Goal: Communication & Community: Answer question/provide support

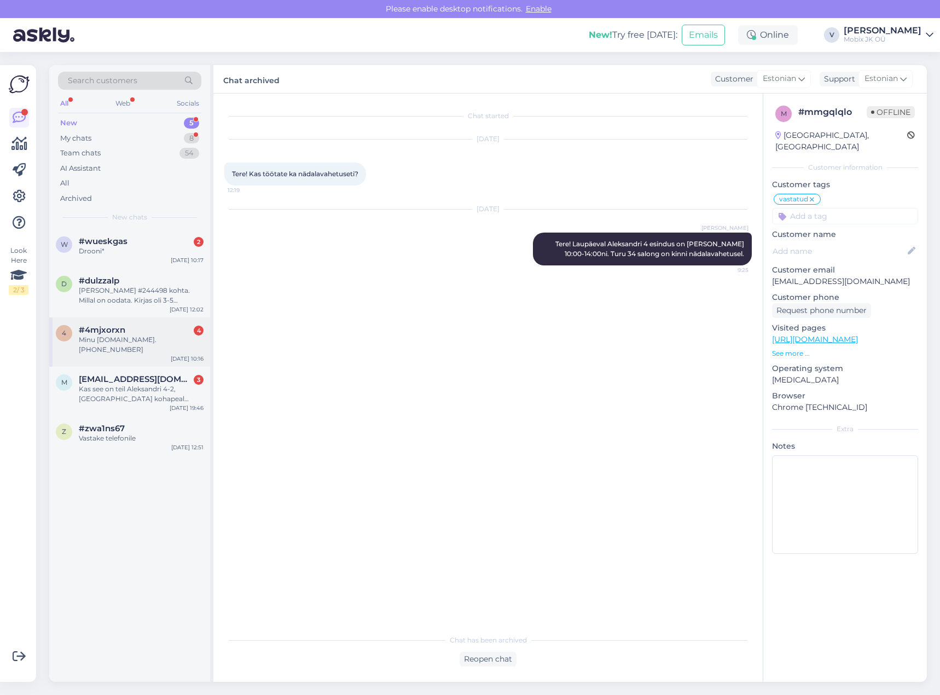
click at [183, 326] on div "#4mjxorxn 4" at bounding box center [141, 330] width 125 height 10
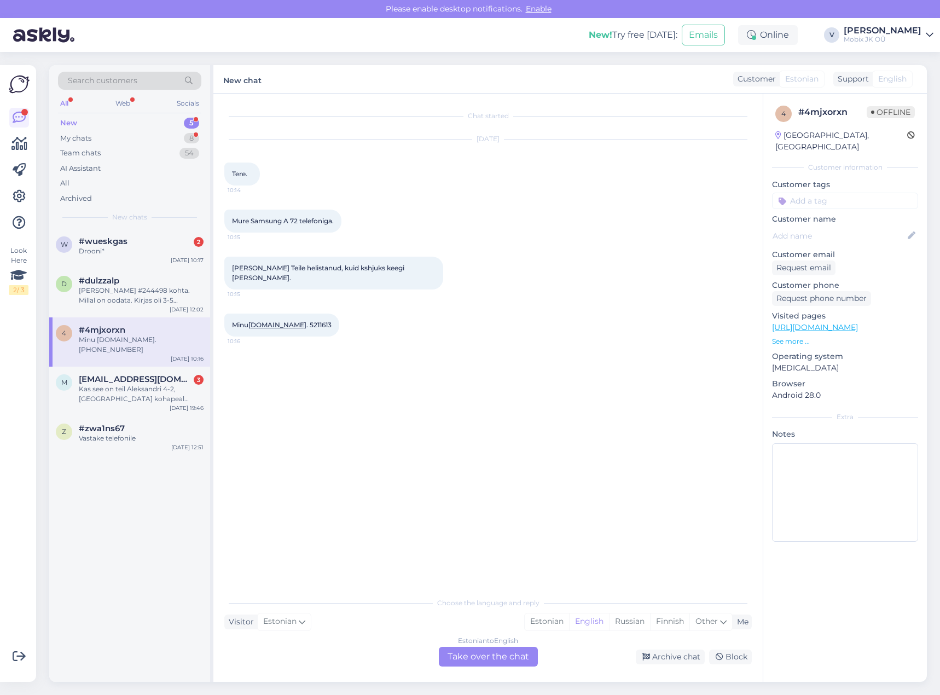
click at [500, 654] on div "Estonian to English Take over the chat" at bounding box center [488, 657] width 99 height 20
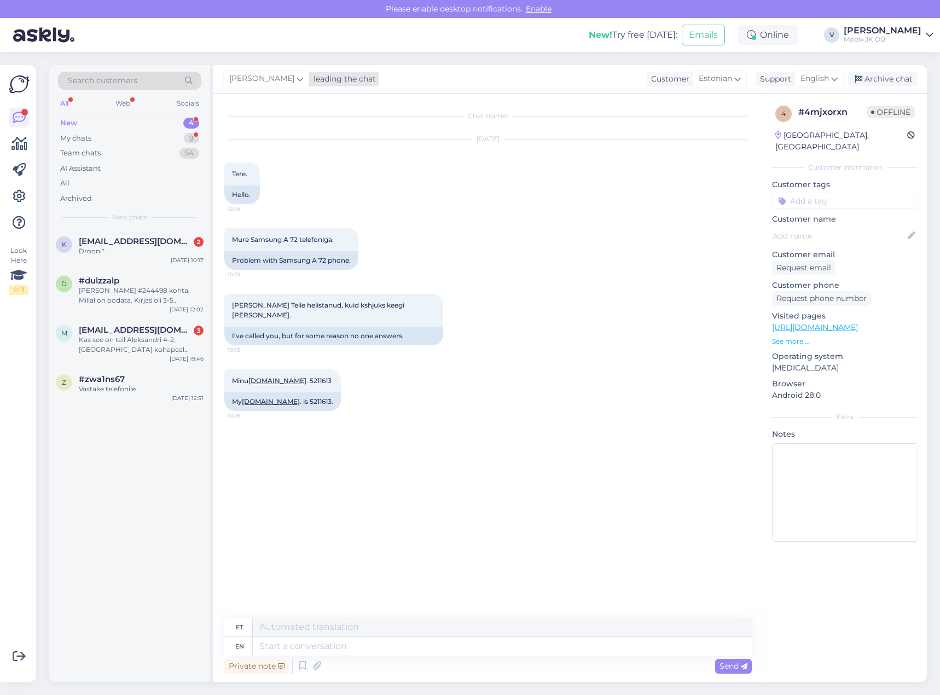
click at [309, 82] on div "leading the chat" at bounding box center [342, 78] width 67 height 11
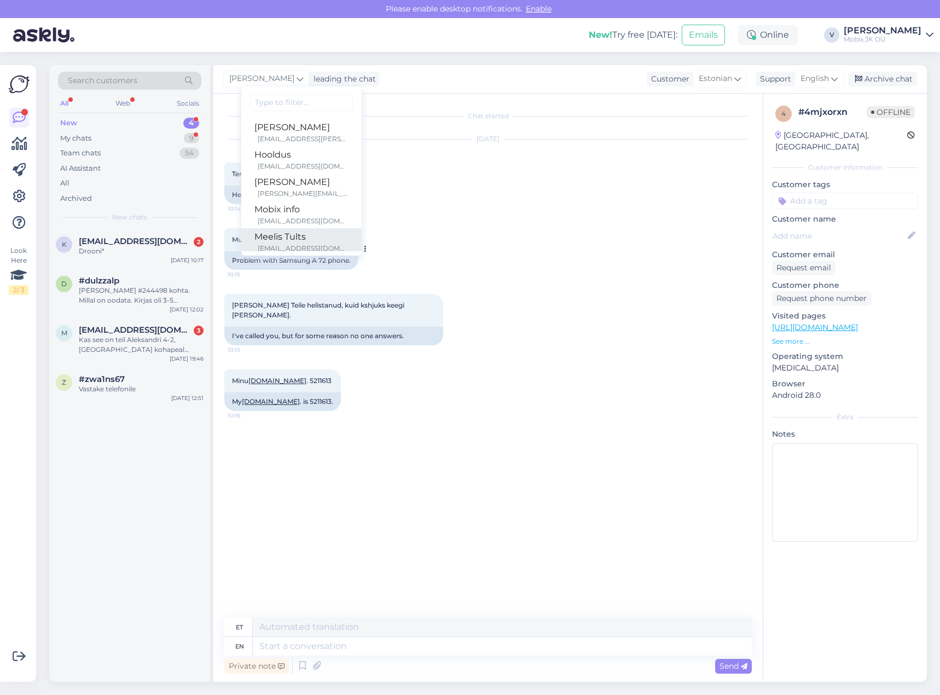
click at [299, 236] on div "Meelis Tults" at bounding box center [302, 236] width 94 height 13
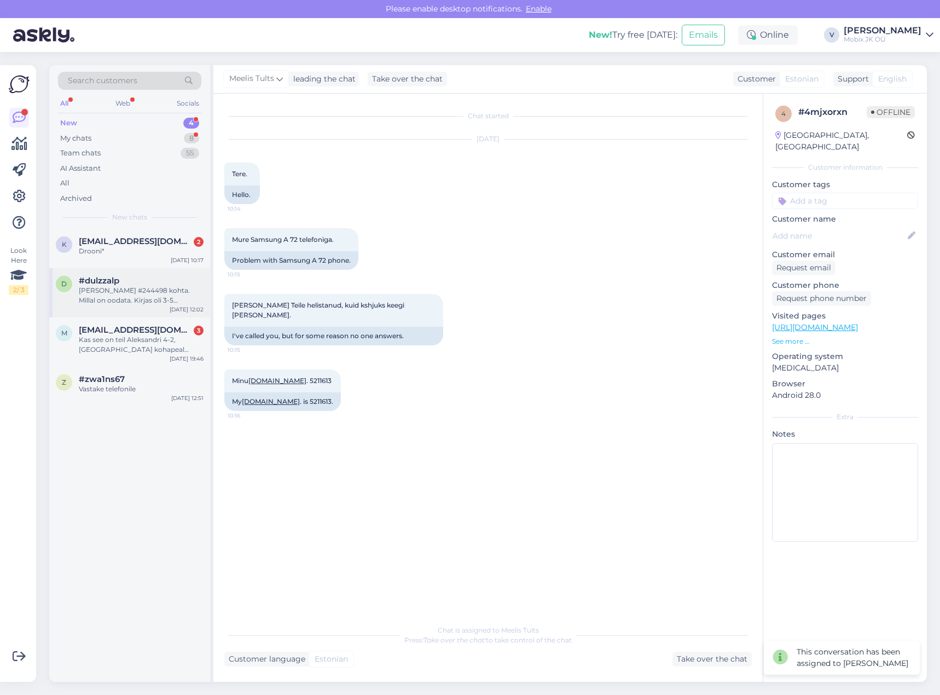
click at [189, 301] on div "[PERSON_NAME] #244498 kohta. Millal on oodata. Kirjas oli 3-5 tööpäeva." at bounding box center [141, 296] width 125 height 20
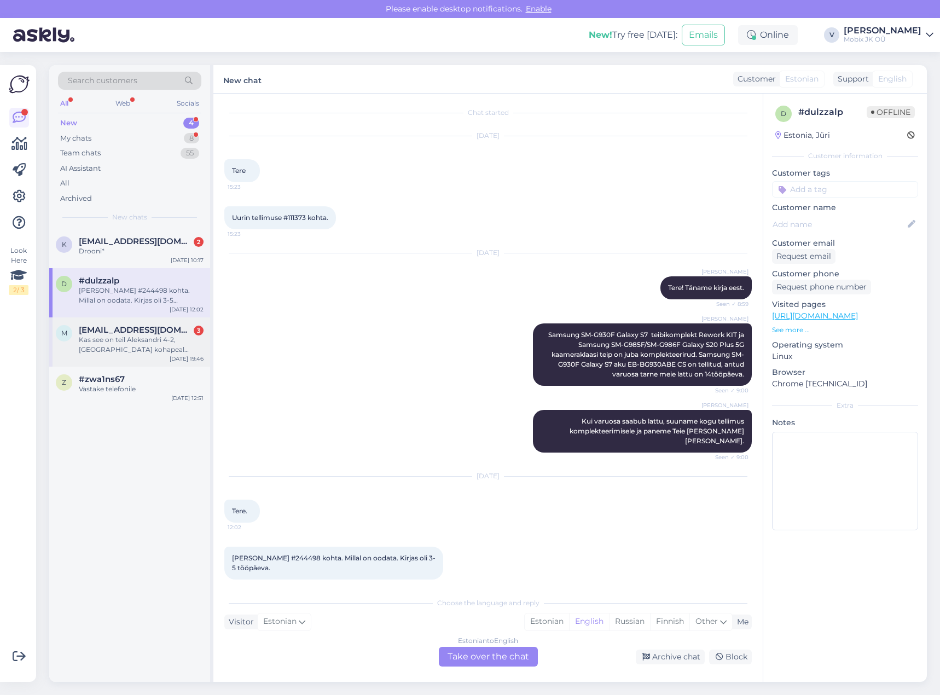
click at [93, 341] on div "Kas see on teil Aleksandri 4-2, [GEOGRAPHIC_DATA] kohapeal olemas, kui ma [PERS…" at bounding box center [141, 345] width 125 height 20
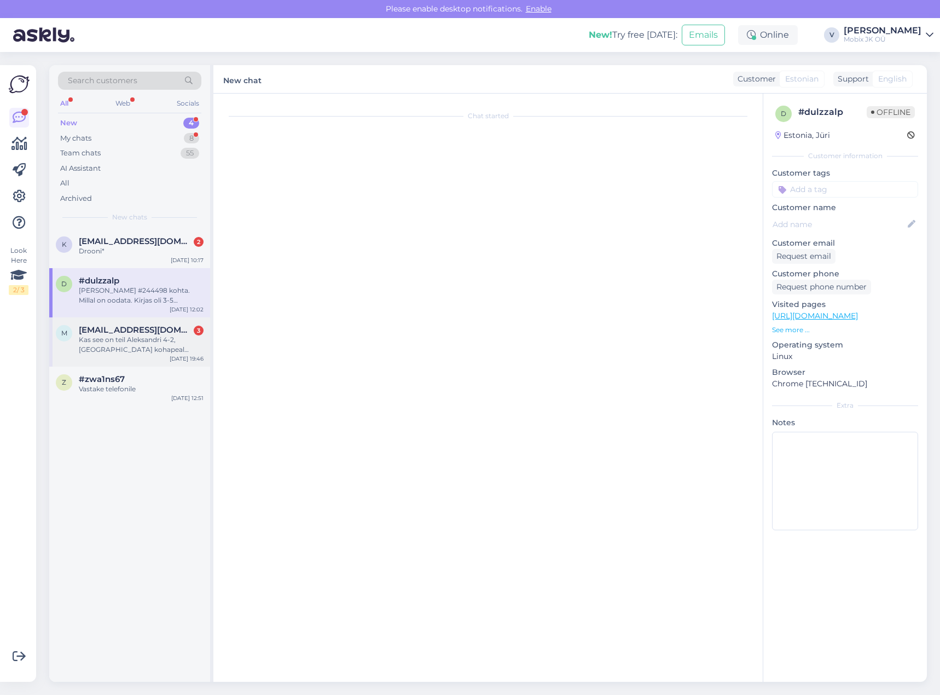
scroll to position [0, 0]
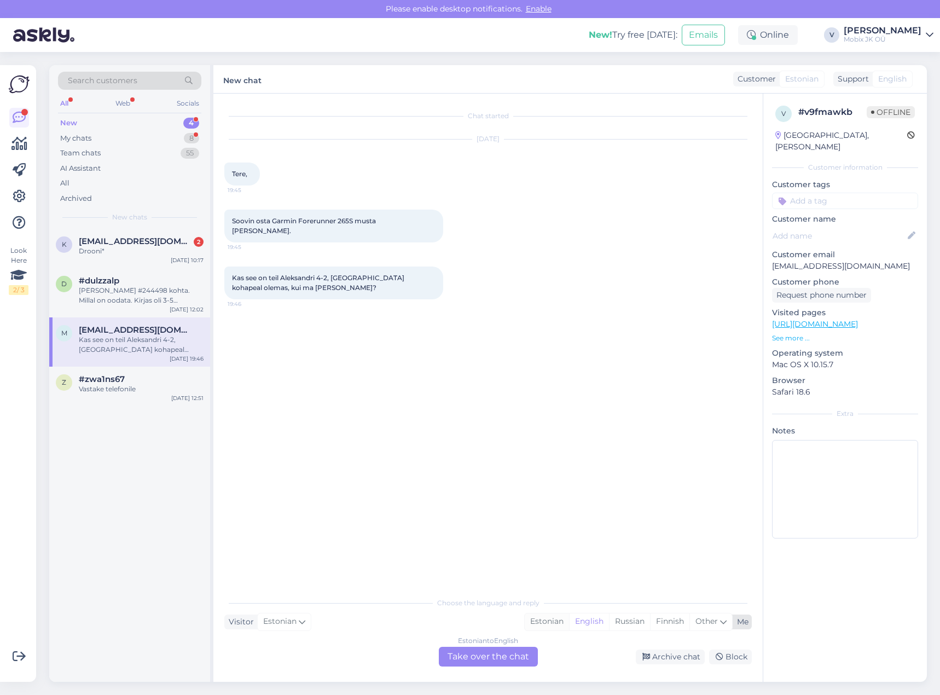
click at [547, 620] on div "Estonian" at bounding box center [547, 622] width 44 height 16
click at [504, 656] on div "Estonian to Estonian Take over the chat" at bounding box center [488, 657] width 99 height 20
click at [509, 629] on div "Chat started [DATE] Tere, 19:45 Soovin osta Garmin Forerunner 265S musta [PERSO…" at bounding box center [488, 388] width 550 height 588
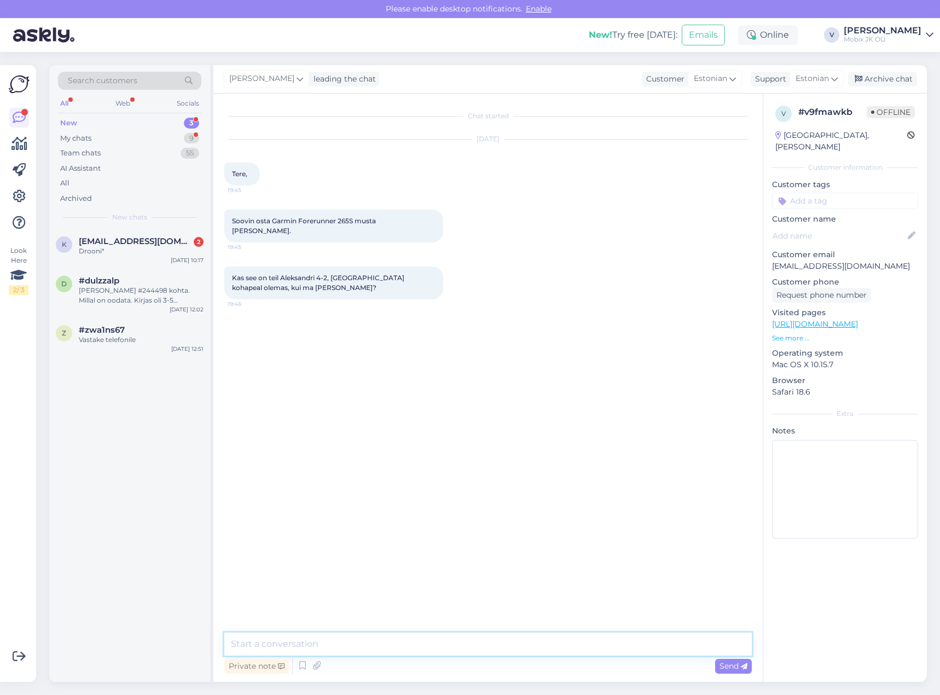
click at [500, 644] on textarea at bounding box center [488, 644] width 528 height 23
paste textarea "Garmin Forerunner 265S WiFi GPS [GEOGRAPHIC_DATA]"
paste textarea "Garmin Forerunner 265S WiFi GPS Pink"
type textarea "Tere! Kohapeal olemas Garmin Forerunner 265S WiFi GPS [PERSON_NAME] Garmin Fore…"
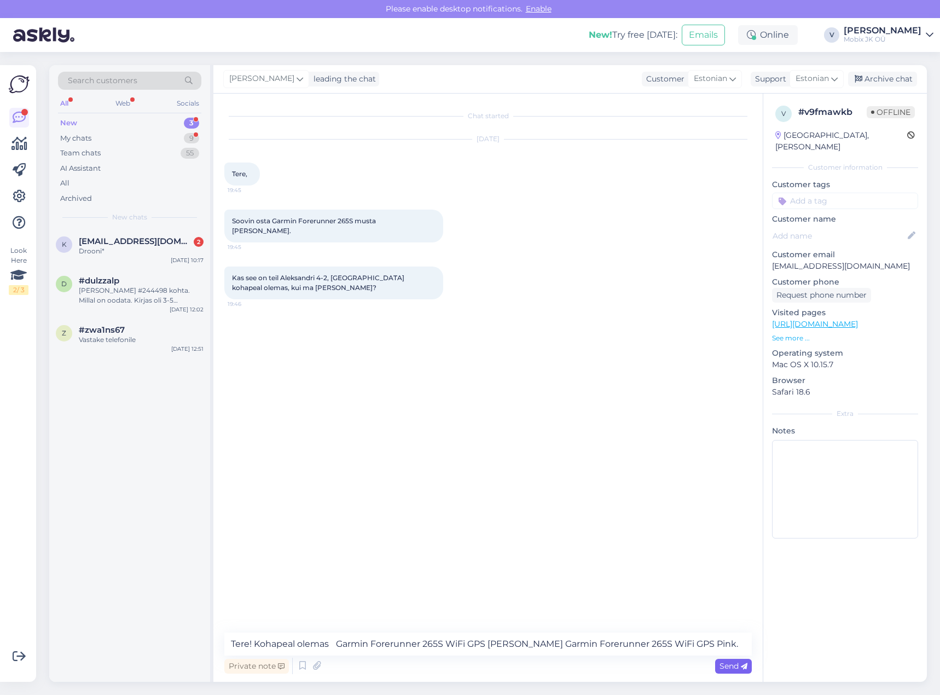
click at [739, 667] on span "Send" at bounding box center [734, 666] width 28 height 10
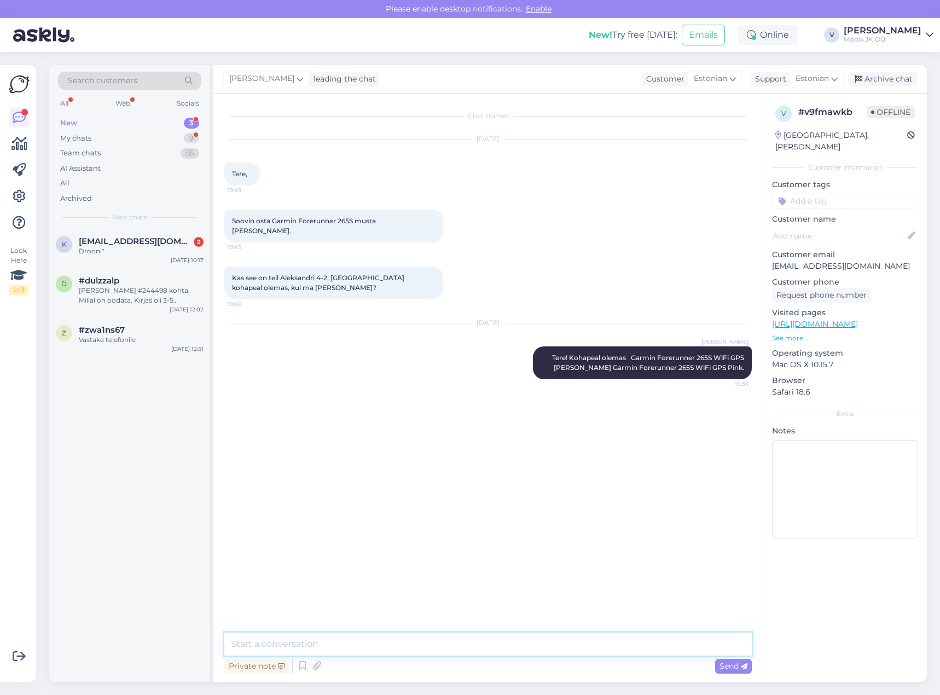
click at [687, 651] on textarea at bounding box center [488, 644] width 528 height 23
paste textarea "Garmin Forerunner 265S WiFi, GPS Black"
type textarea "Garmin Forerunner 265S WiFi, GPS Black on tellitud!"
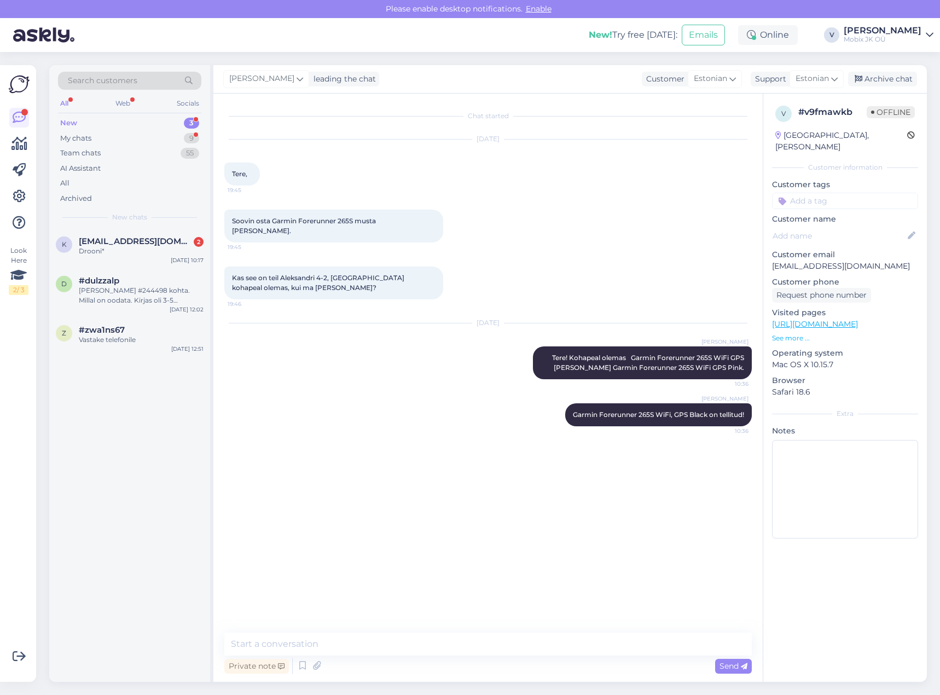
drag, startPoint x: 824, startPoint y: 184, endPoint x: 831, endPoint y: 199, distance: 16.2
click at [825, 193] on input at bounding box center [845, 201] width 146 height 16
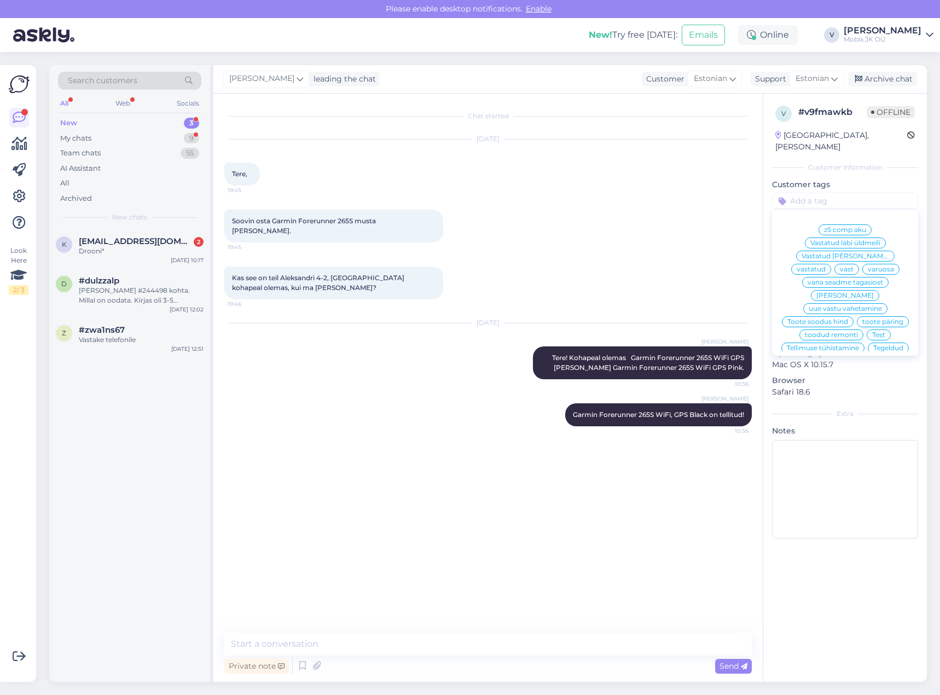
click at [831, 264] on div "vastatud" at bounding box center [812, 269] width 40 height 11
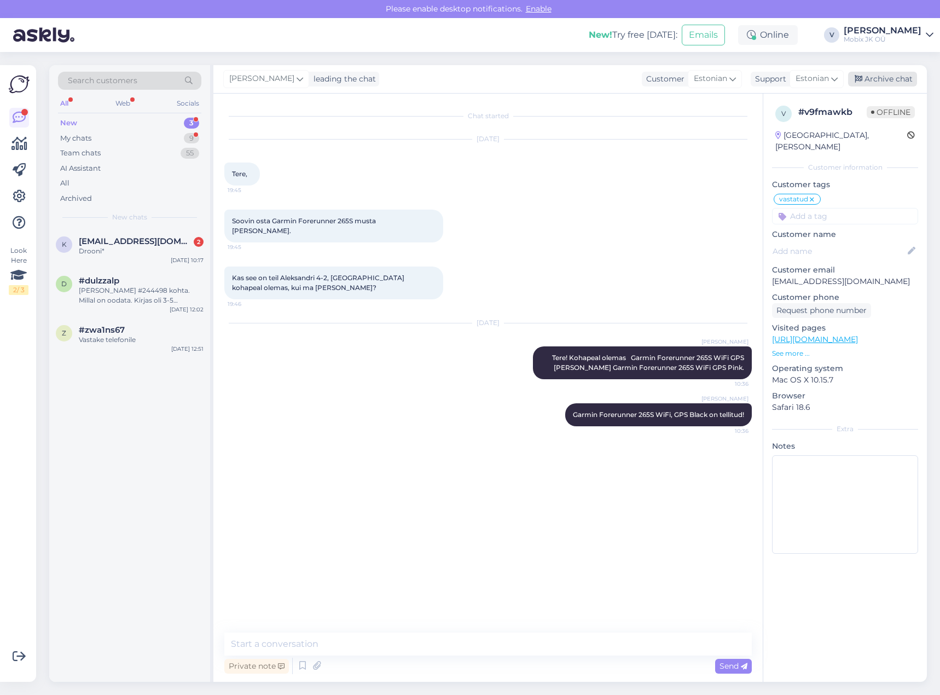
click at [899, 82] on div "Archive chat" at bounding box center [882, 79] width 69 height 15
click at [126, 319] on div "z #zwa1ns67 Vastake telefonile [DATE] 12:51" at bounding box center [129, 336] width 161 height 39
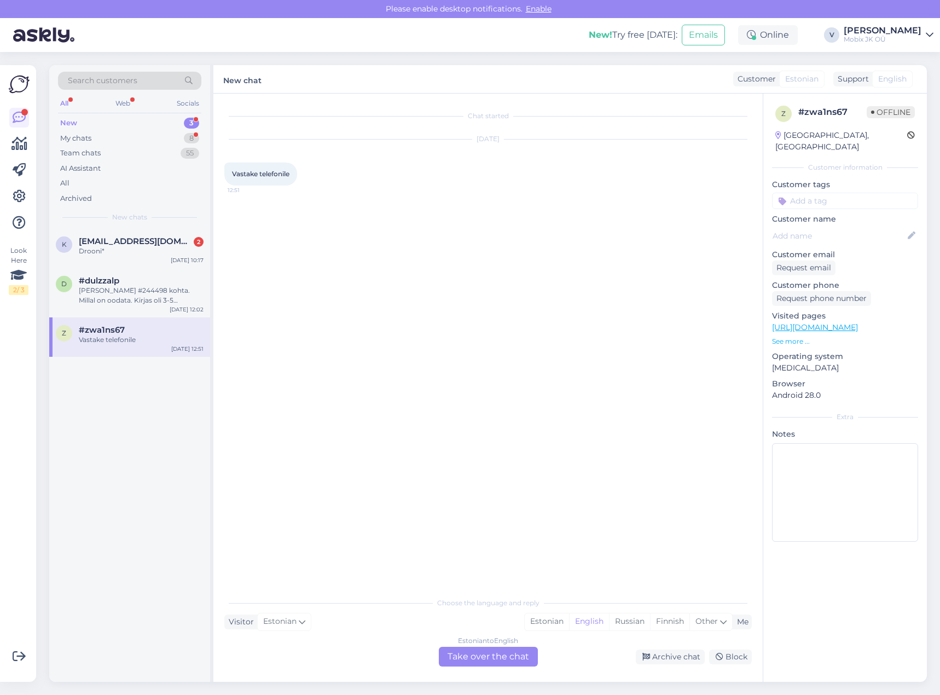
click at [131, 328] on div "#zwa1ns67" at bounding box center [141, 330] width 125 height 10
click at [132, 253] on div "Drooni*" at bounding box center [141, 251] width 125 height 10
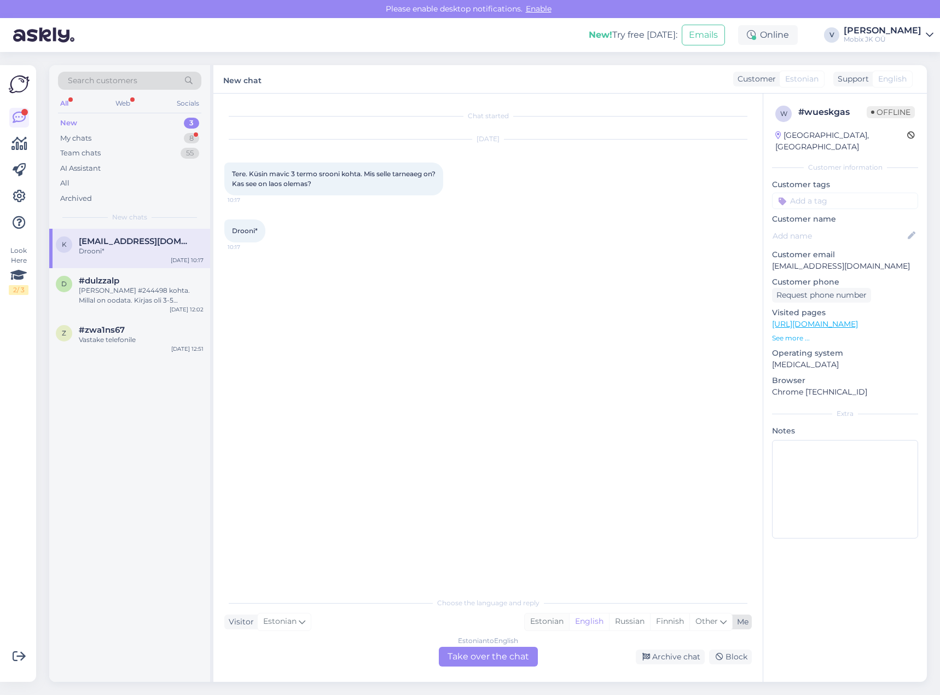
click at [548, 621] on div "Estonian" at bounding box center [547, 622] width 44 height 16
click at [501, 654] on div "Estonian to Estonian Take over the chat" at bounding box center [488, 657] width 99 height 20
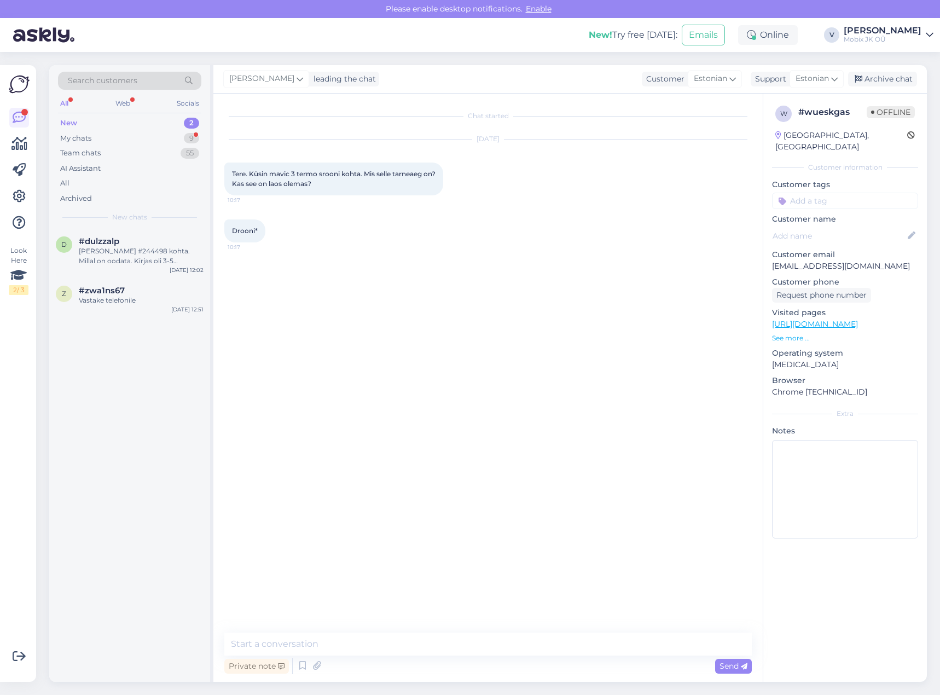
click at [829, 319] on link "[URL][DOMAIN_NAME]" at bounding box center [815, 324] width 86 height 10
click at [509, 636] on textarea at bounding box center [488, 644] width 528 height 23
paste textarea "Droon DJI Mavic 3 Thermal Universal Edition Enterprise"
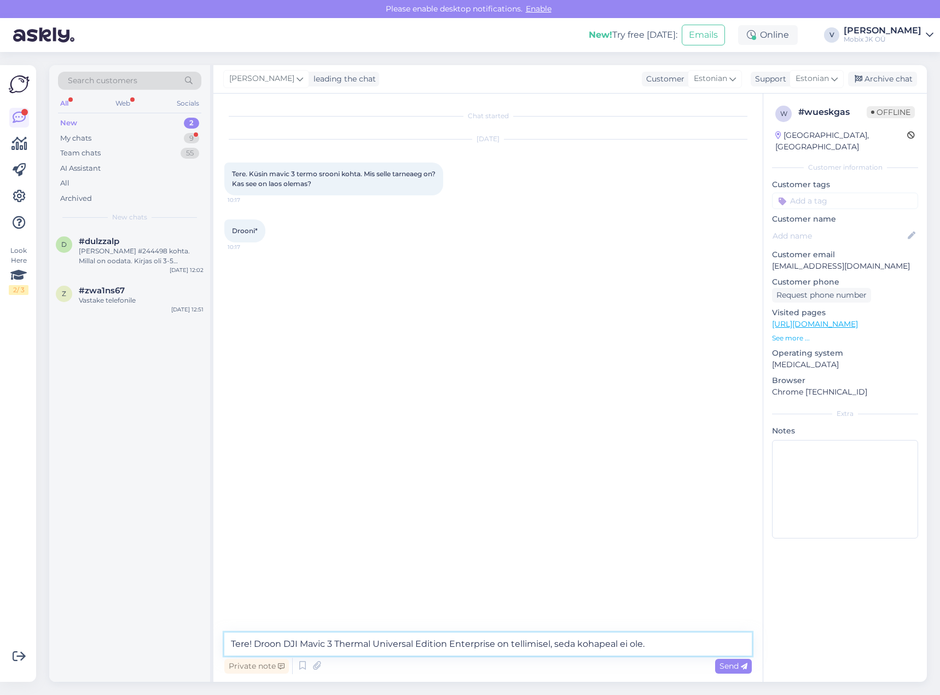
type textarea "Tere! Droon DJI Mavic 3 Thermal Universal Edition Enterprise on tellimisel, sed…"
click at [725, 665] on span "Send" at bounding box center [734, 666] width 28 height 10
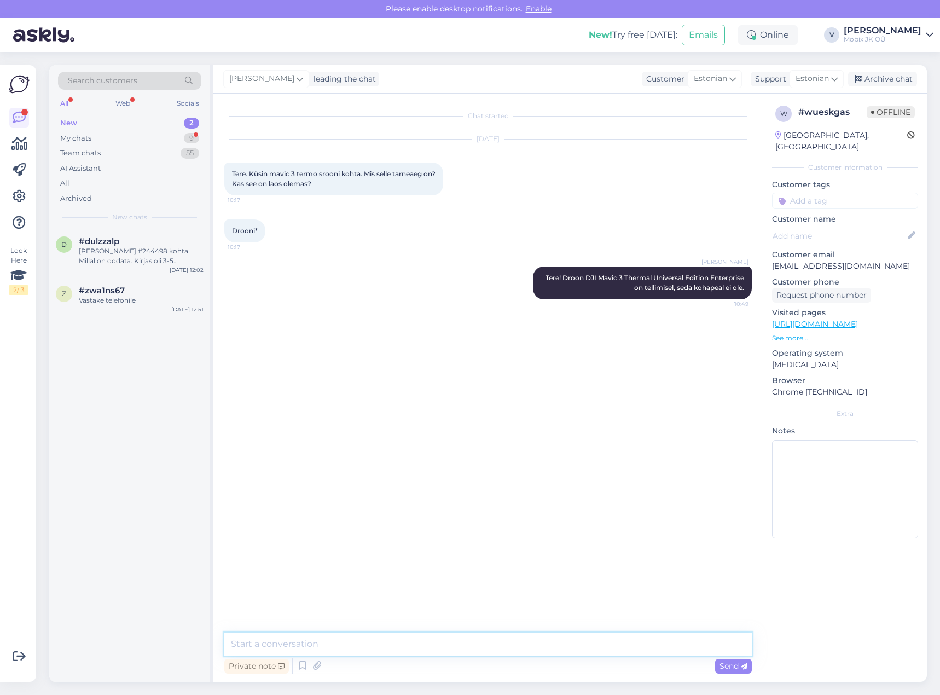
click at [619, 643] on textarea at bounding box center [488, 644] width 528 height 23
type textarea "Täpsustan üle hankijalt tarne infot."
click at [736, 663] on span "Send" at bounding box center [734, 666] width 28 height 10
drag, startPoint x: 582, startPoint y: 646, endPoint x: 588, endPoint y: 633, distance: 14.7
click at [582, 646] on textarea at bounding box center [488, 644] width 528 height 23
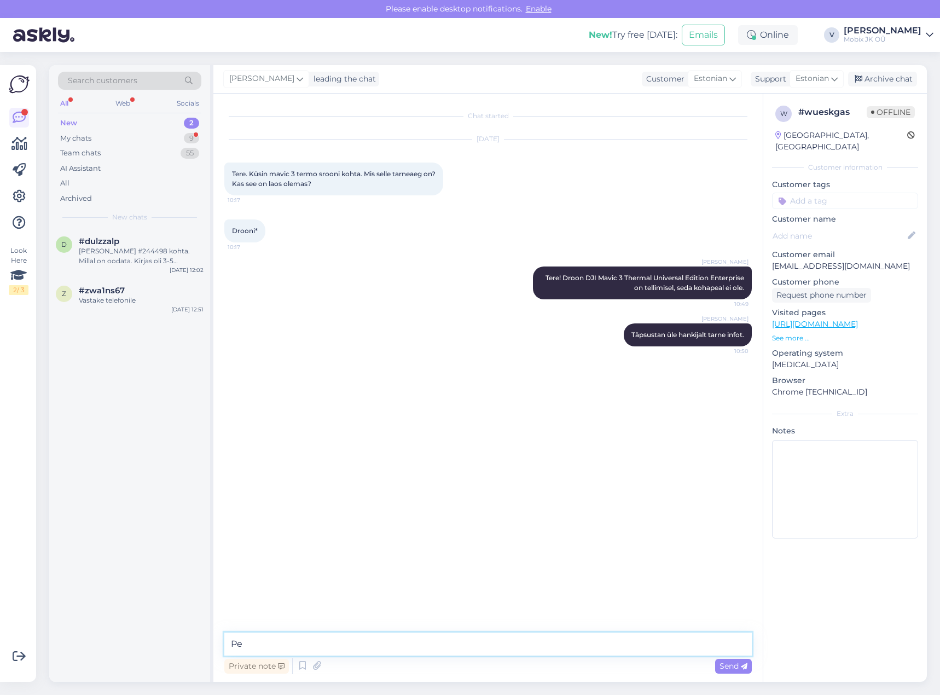
type textarea "P"
type textarea "Antud mudel peaks jõudma paari nädala sees."
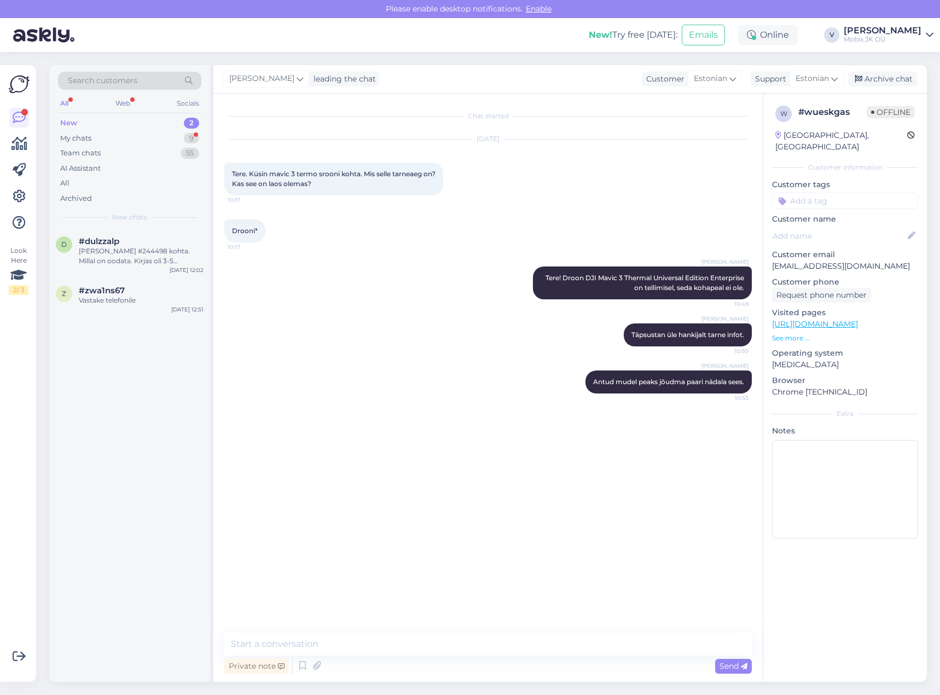
click at [845, 193] on input at bounding box center [845, 201] width 146 height 16
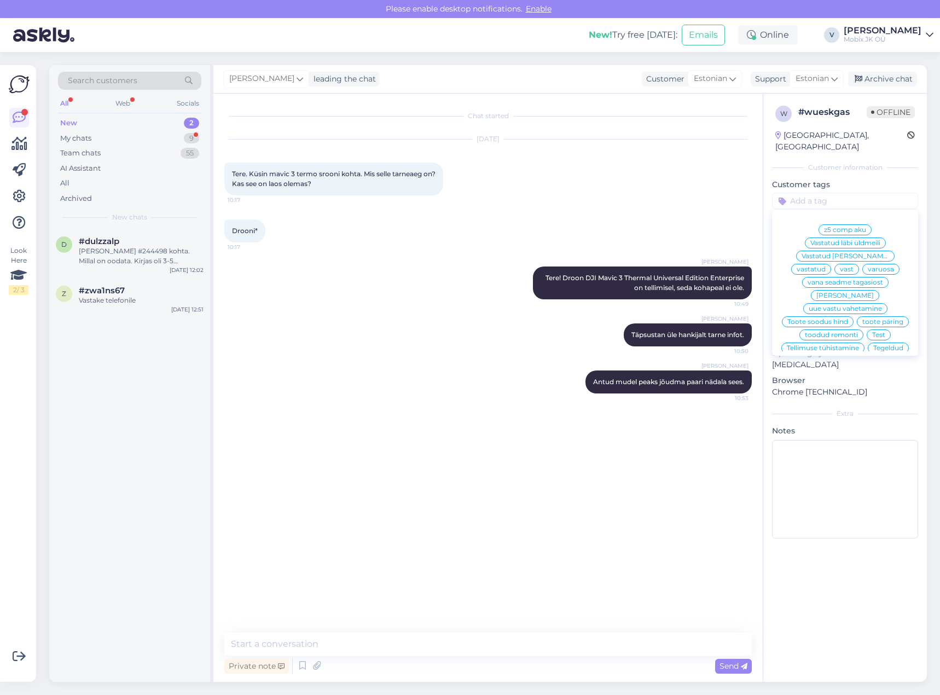
click at [826, 266] on span "vastatud" at bounding box center [811, 269] width 29 height 7
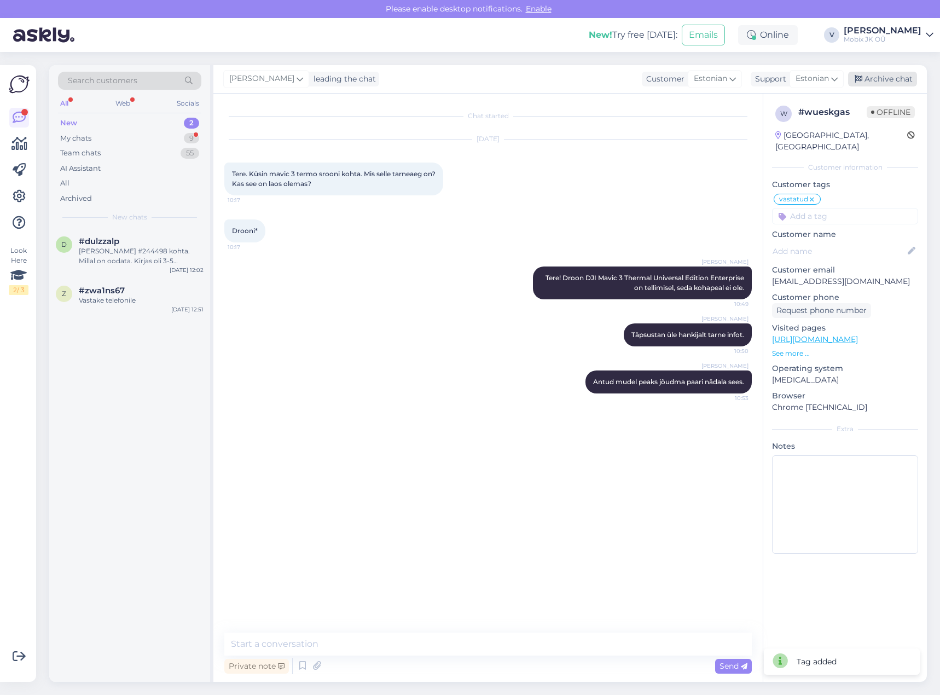
click at [882, 79] on div "Archive chat" at bounding box center [882, 79] width 69 height 15
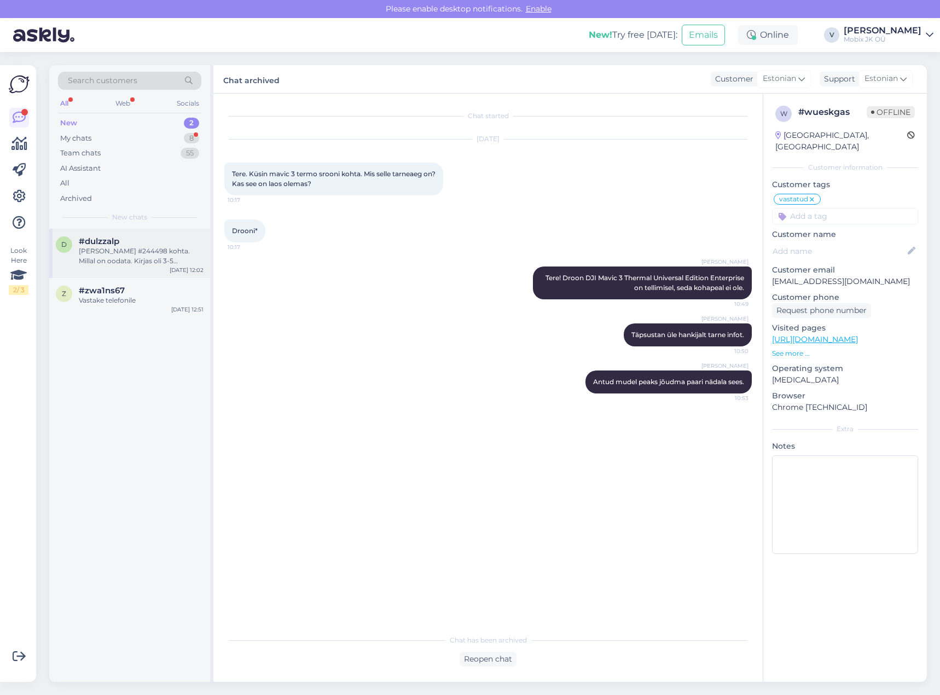
click at [198, 251] on div "[PERSON_NAME] #244498 kohta. Millal on oodata. Kirjas oli 3-5 tööpäeva." at bounding box center [141, 256] width 125 height 20
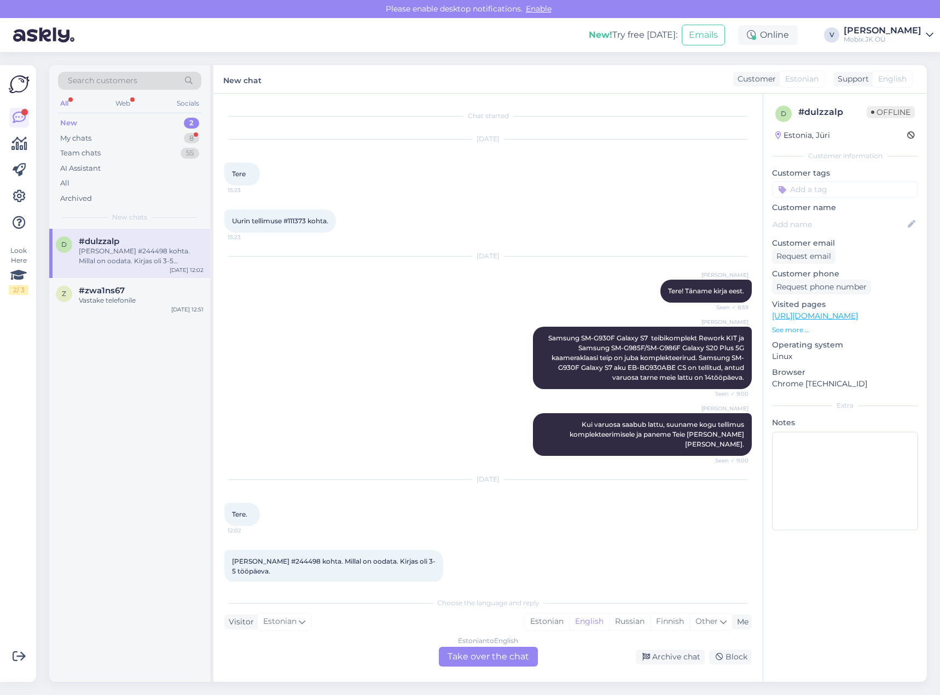
scroll to position [3, 0]
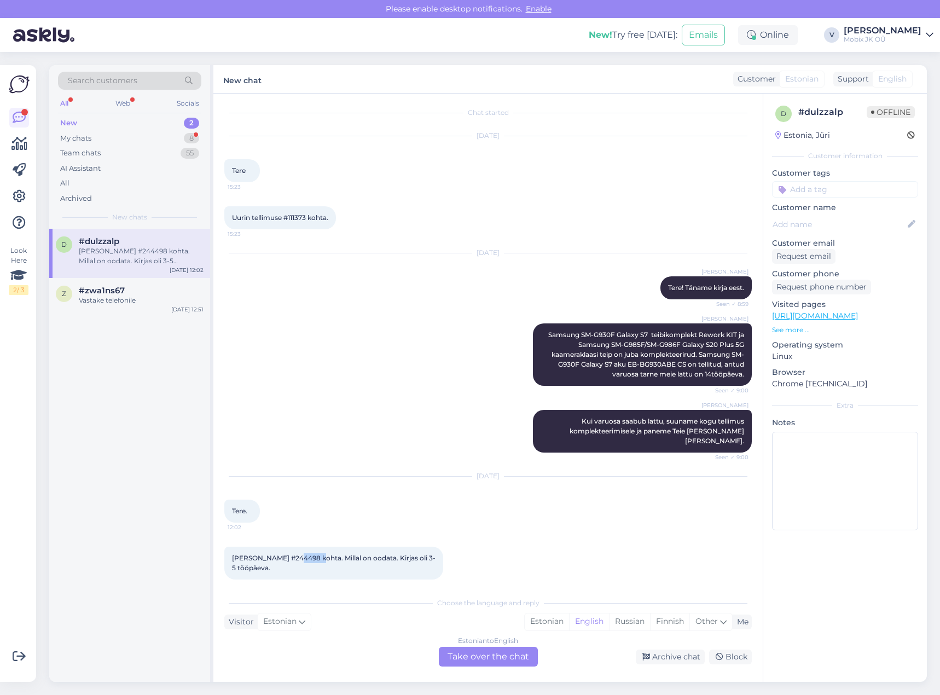
drag, startPoint x: 290, startPoint y: 549, endPoint x: 315, endPoint y: 545, distance: 25.5
click at [315, 554] on span "[PERSON_NAME] #244498 kohta. Millal on oodata. Kirjas oli 3-5 tööpäeva." at bounding box center [334, 563] width 204 height 18
copy span "244498"
